Goal: Find specific page/section: Find specific page/section

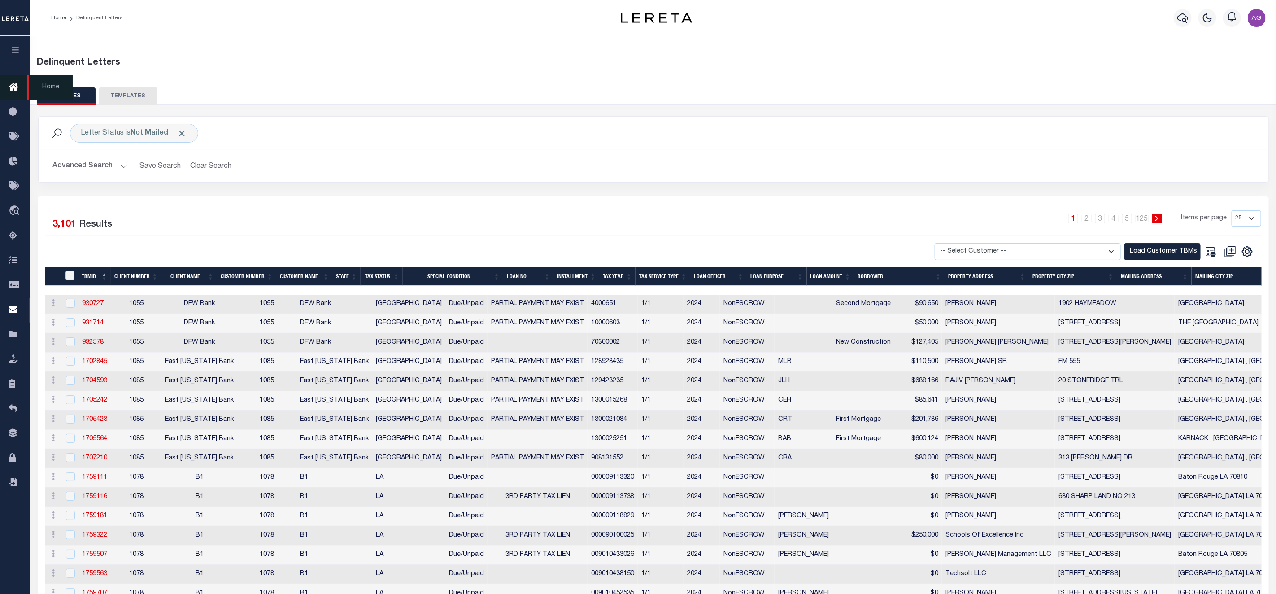
click at [7, 87] on link "Home" at bounding box center [15, 87] width 30 height 25
click at [40, 90] on span "Home" at bounding box center [50, 87] width 46 height 25
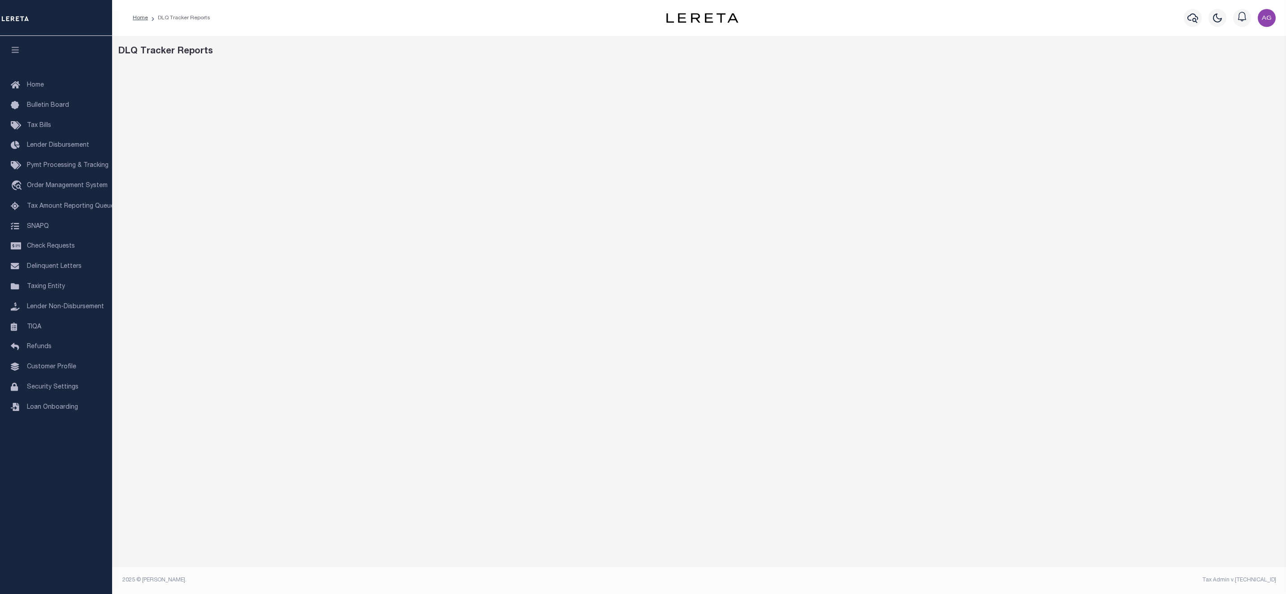
click at [462, 553] on div "DLQ Tracker Reports" at bounding box center [699, 299] width 1174 height 527
click at [958, 574] on footer "2025 © LERETA. Tax Admin v.1.0.0.0" at bounding box center [699, 580] width 1174 height 27
click at [755, 537] on div "DLQ Tracker Reports" at bounding box center [699, 299] width 1174 height 527
click at [586, 552] on div "DLQ Tracker Reports" at bounding box center [699, 299] width 1174 height 527
click at [330, 562] on div "DLQ Tracker Reports" at bounding box center [699, 299] width 1174 height 527
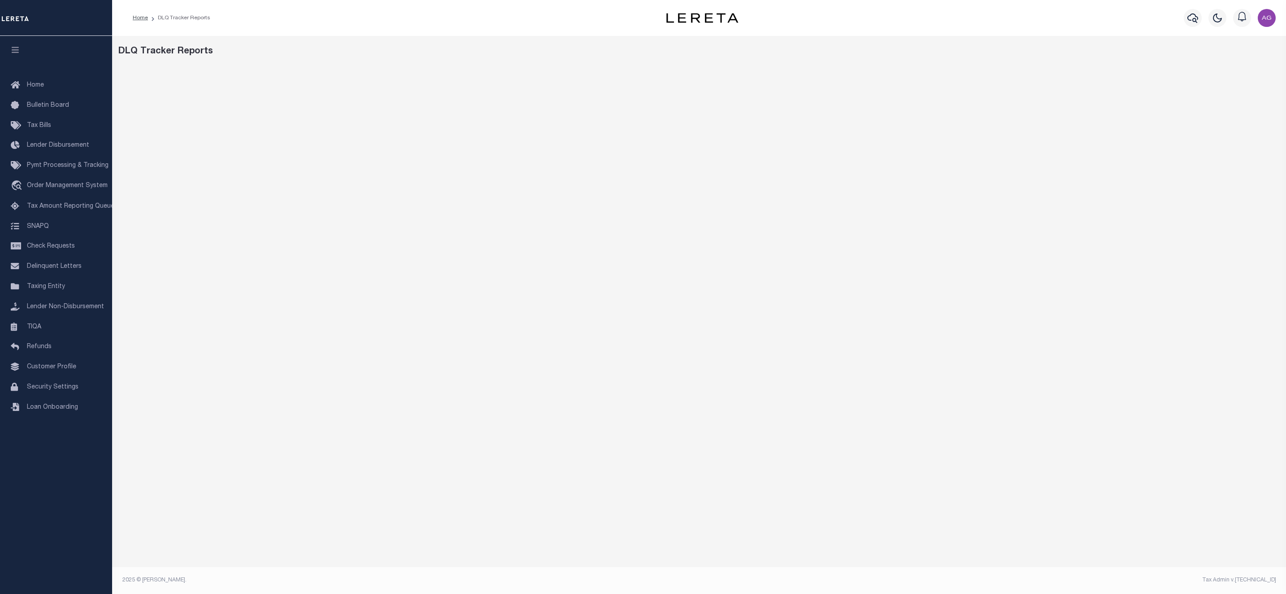
click at [449, 539] on div "DLQ Tracker Reports" at bounding box center [699, 299] width 1174 height 527
click at [437, 557] on div "DLQ Tracker Reports" at bounding box center [699, 299] width 1174 height 527
click at [561, 541] on div "DLQ Tracker Reports" at bounding box center [699, 299] width 1174 height 527
click at [692, 535] on div at bounding box center [699, 300] width 1169 height 471
click at [533, 543] on div "DLQ Tracker Reports" at bounding box center [699, 299] width 1174 height 527
